Goal: Task Accomplishment & Management: Manage account settings

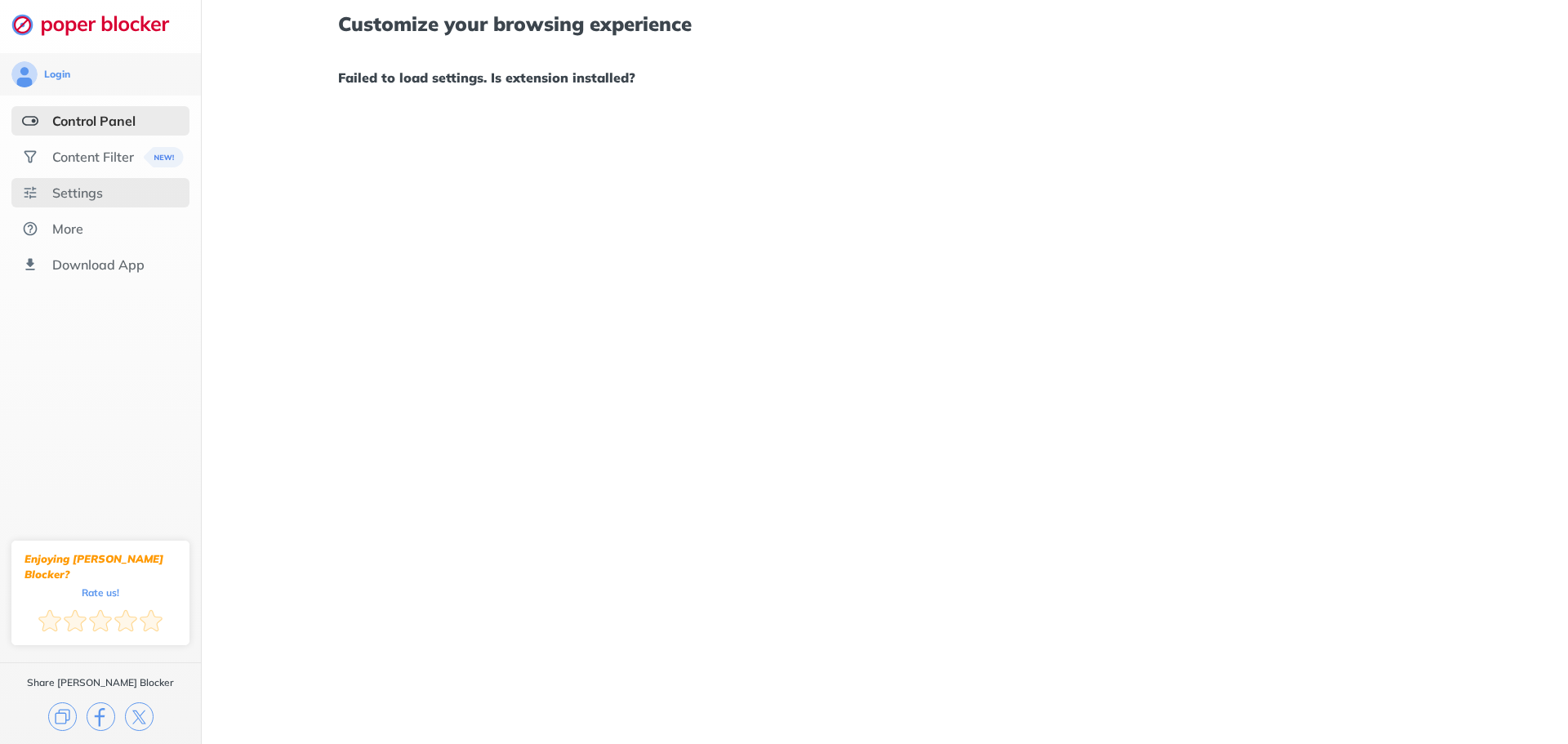
click at [94, 182] on div "Settings" at bounding box center [100, 193] width 178 height 30
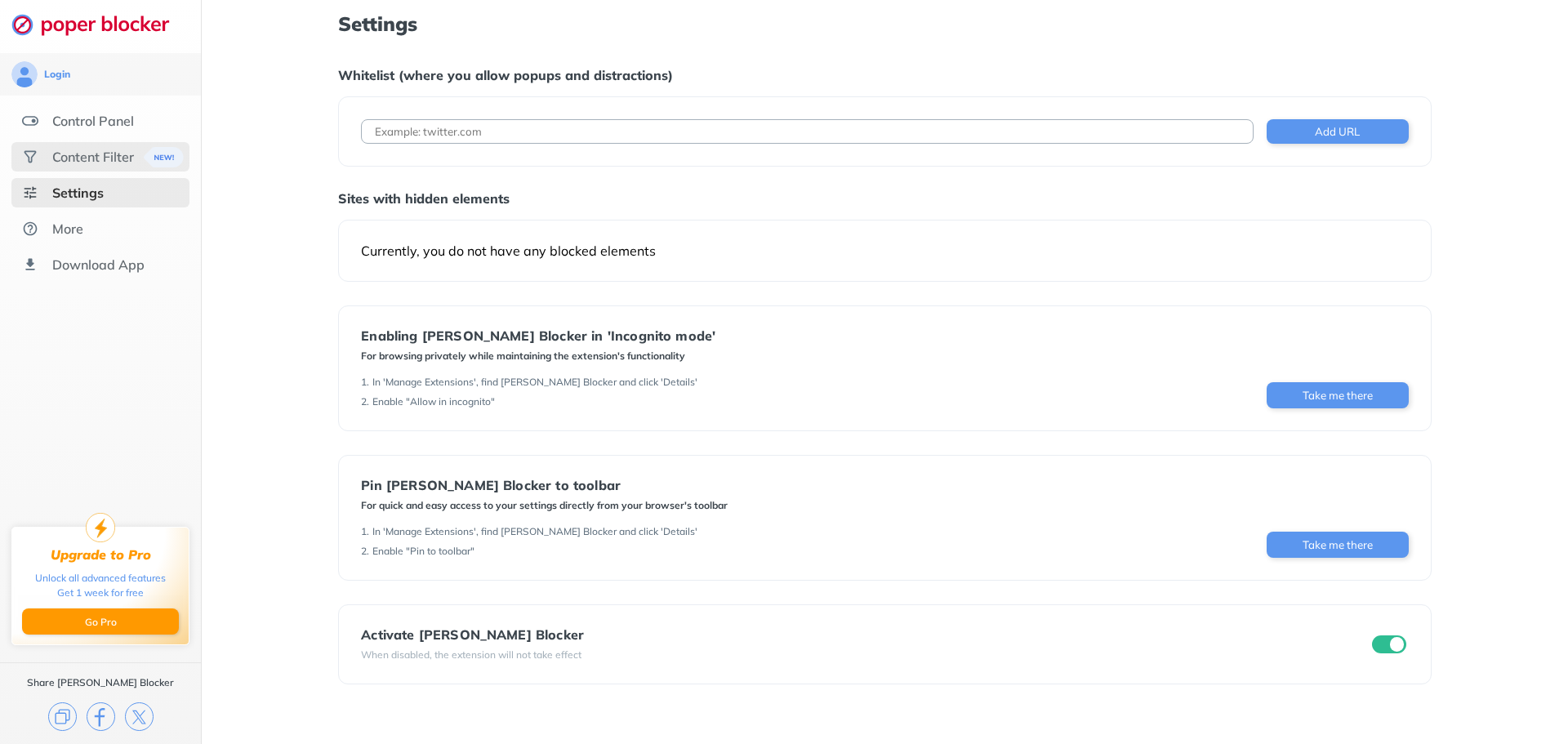
click at [94, 162] on div "Content Filter" at bounding box center [94, 157] width 82 height 16
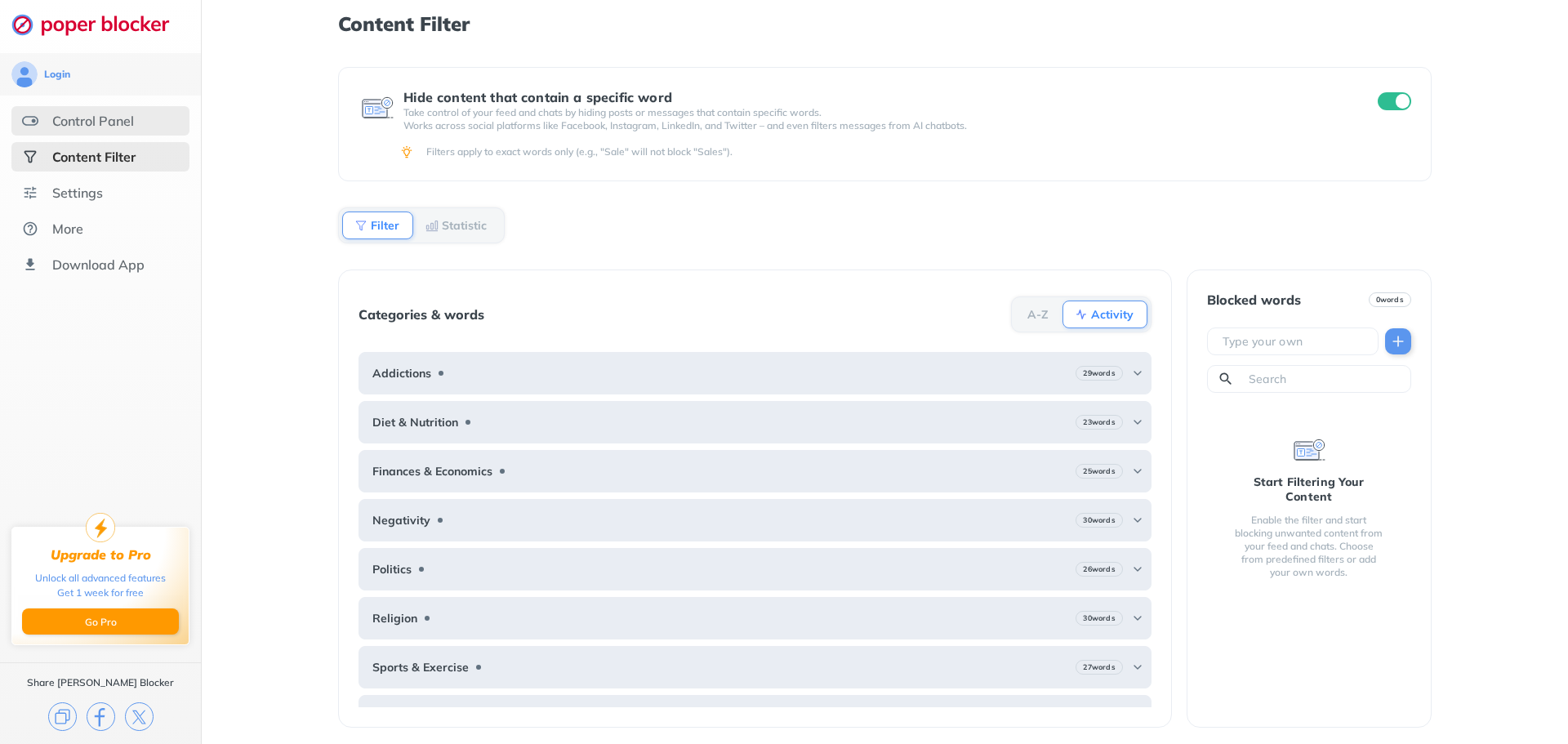
click at [94, 108] on div "Control Panel" at bounding box center [100, 121] width 178 height 30
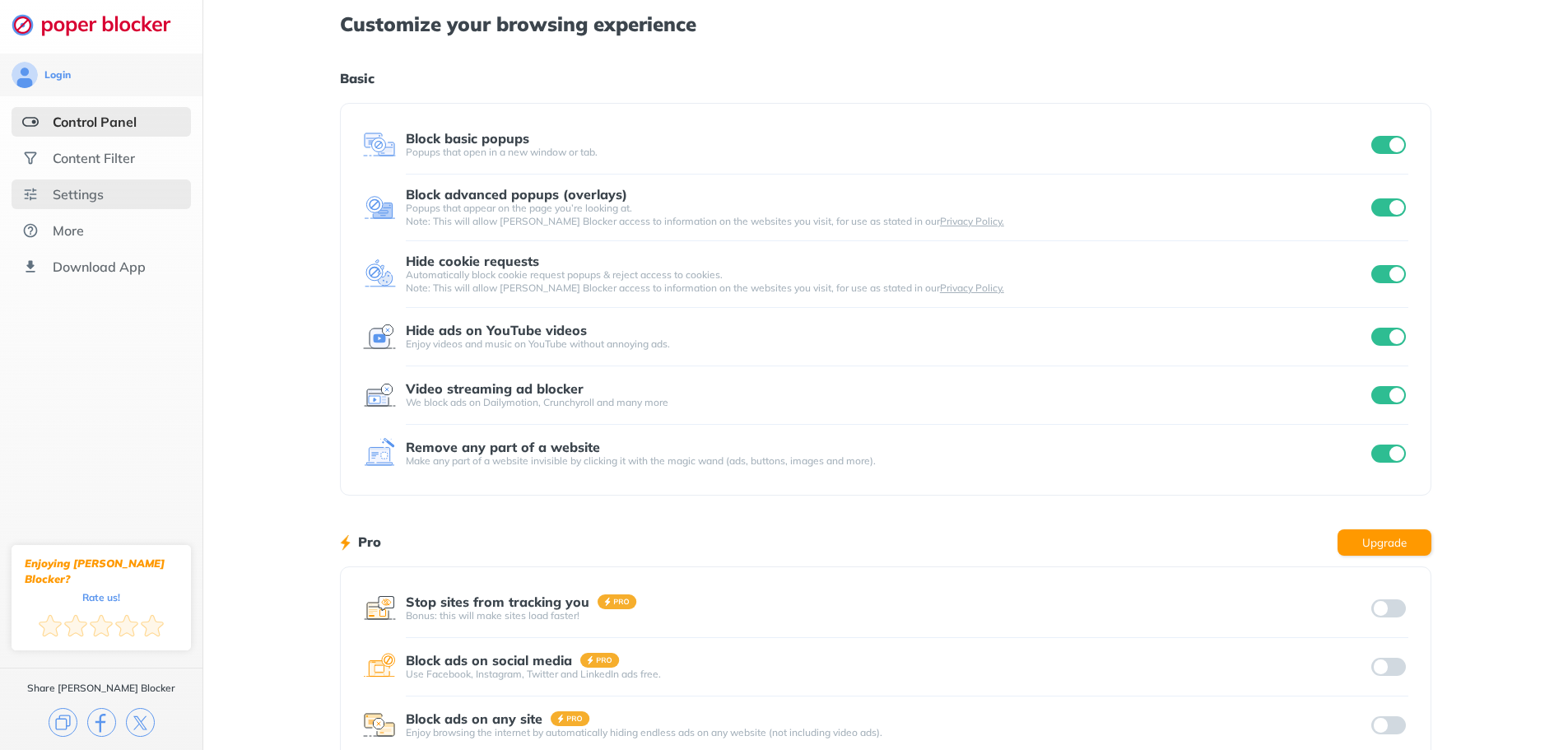
click at [87, 187] on div "Settings" at bounding box center [79, 194] width 51 height 17
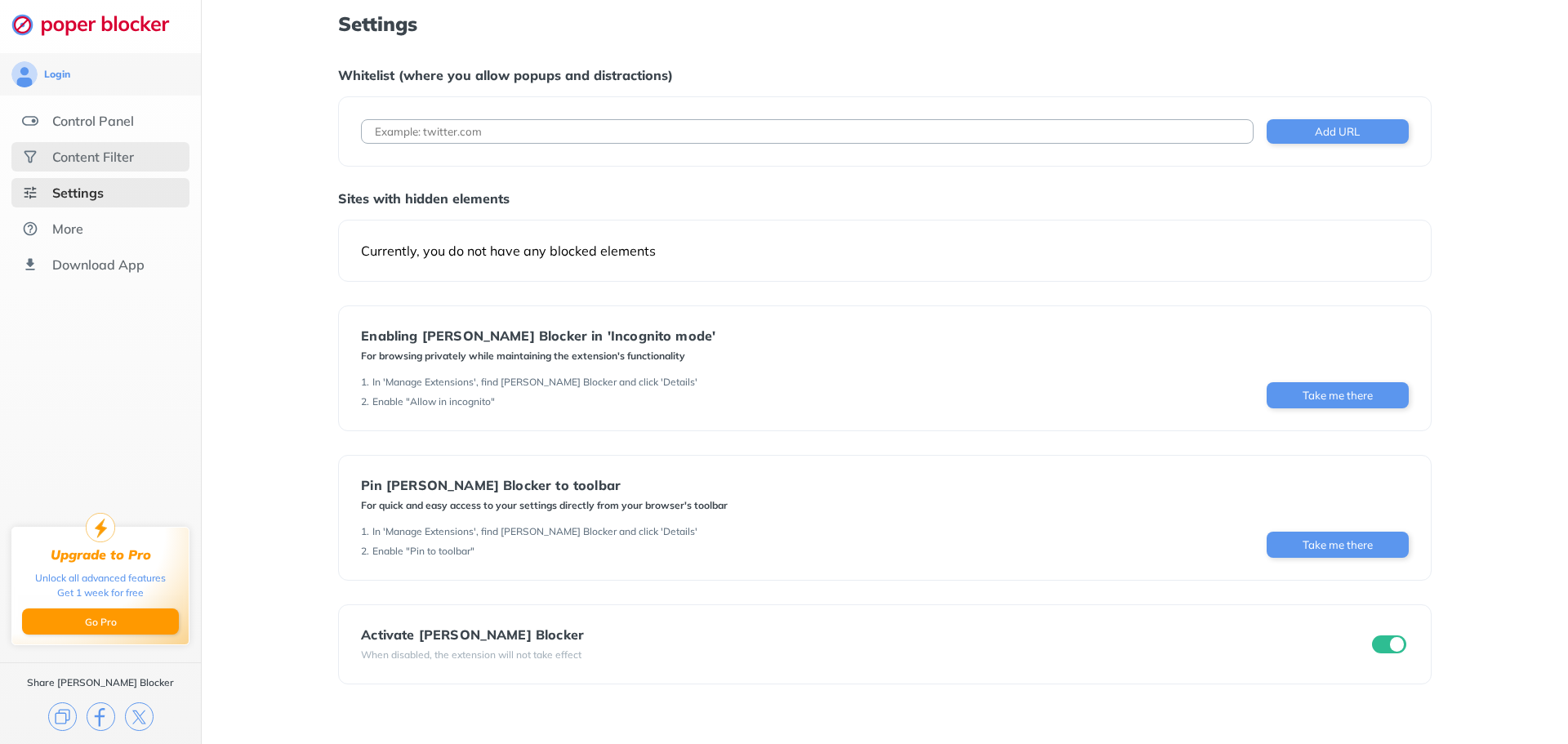
click at [87, 154] on div "Content Filter" at bounding box center [94, 157] width 82 height 16
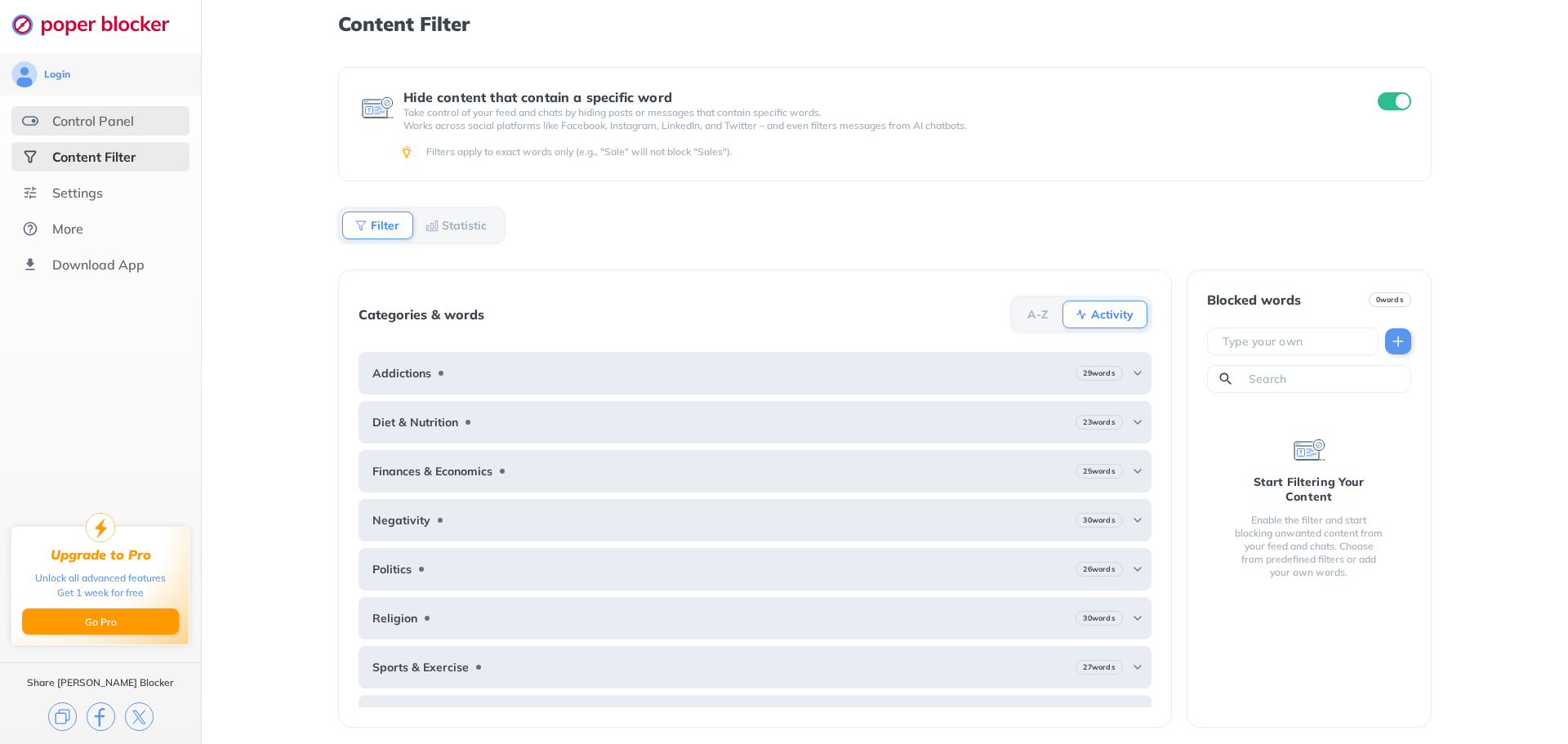
click at [104, 123] on div "Control Panel" at bounding box center [94, 121] width 82 height 16
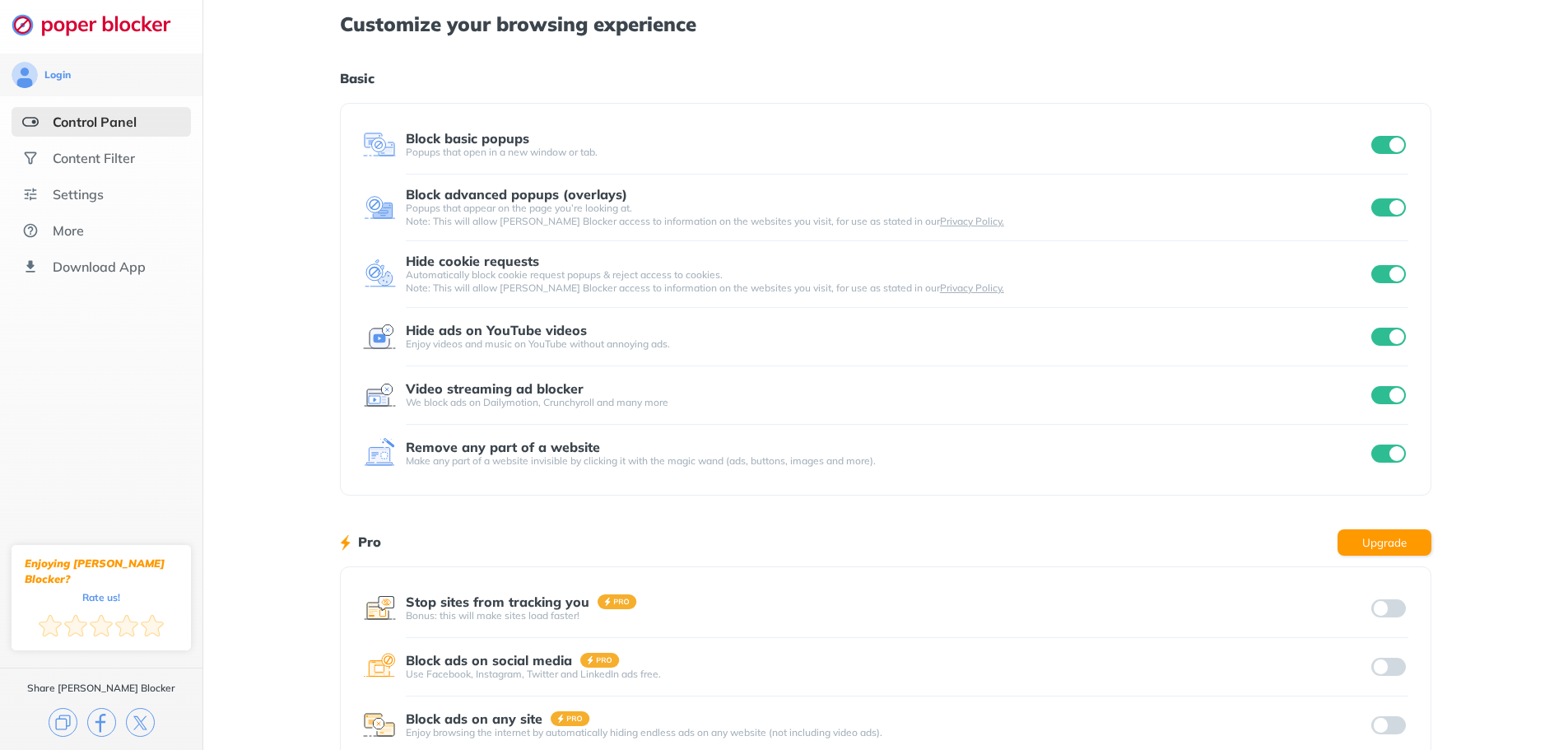
click at [1393, 145] on input "checkbox" at bounding box center [1389, 145] width 35 height 18
click at [1391, 145] on input "checkbox" at bounding box center [1389, 145] width 35 height 18
